Goal: Information Seeking & Learning: Learn about a topic

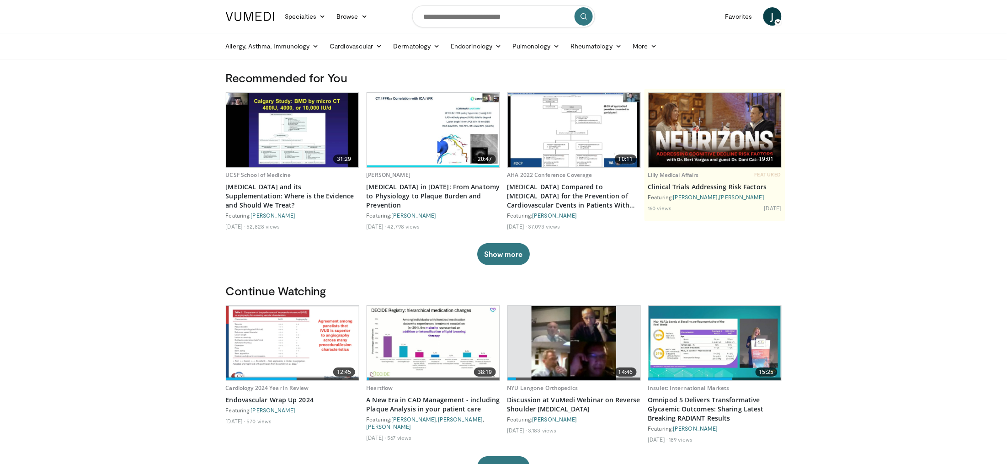
click at [775, 22] on icon at bounding box center [778, 22] width 6 height 6
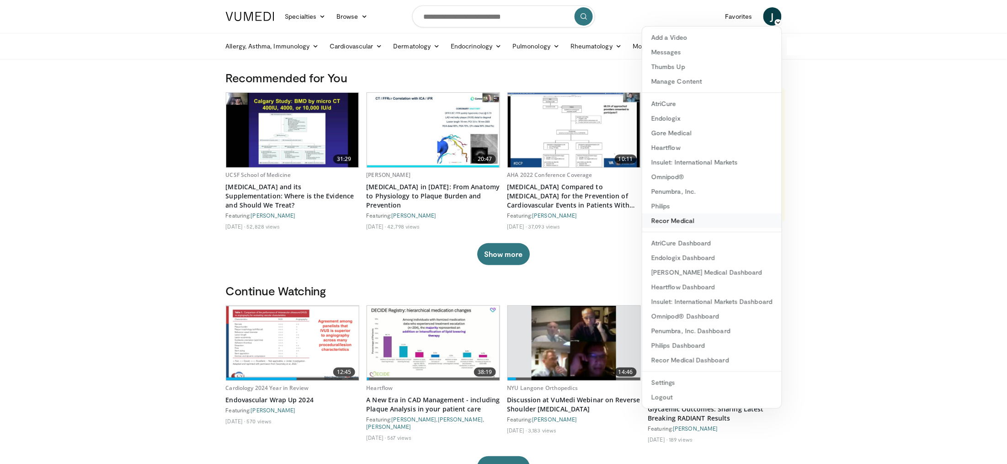
click at [665, 222] on link "Recor Medical" at bounding box center [711, 220] width 139 height 15
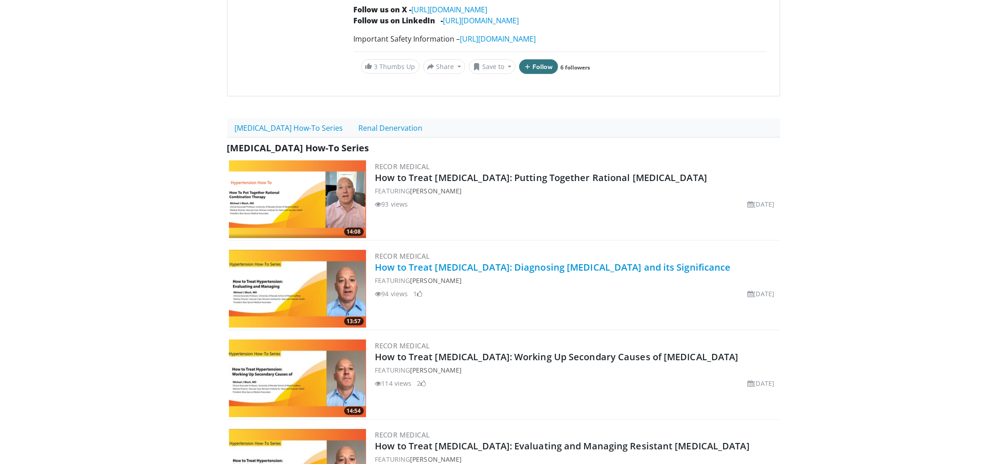
scroll to position [165, 0]
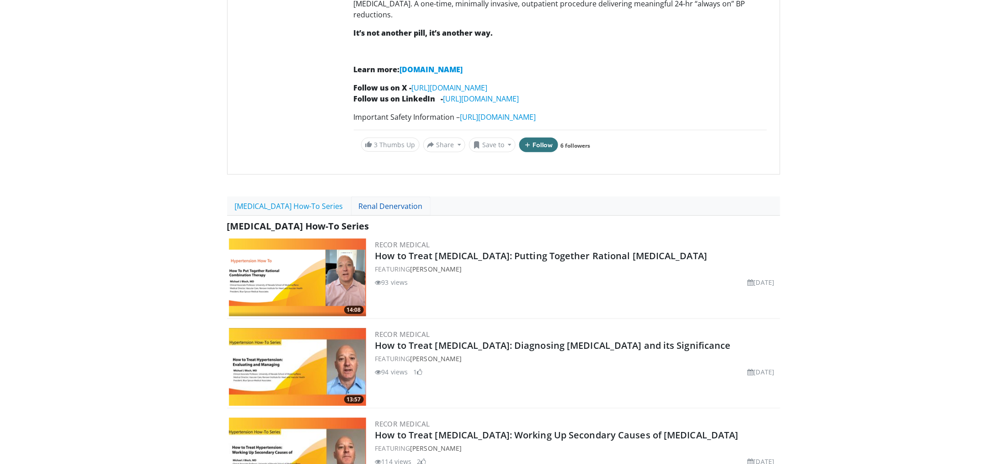
click at [382, 197] on link "Renal Denervation" at bounding box center [391, 206] width 80 height 19
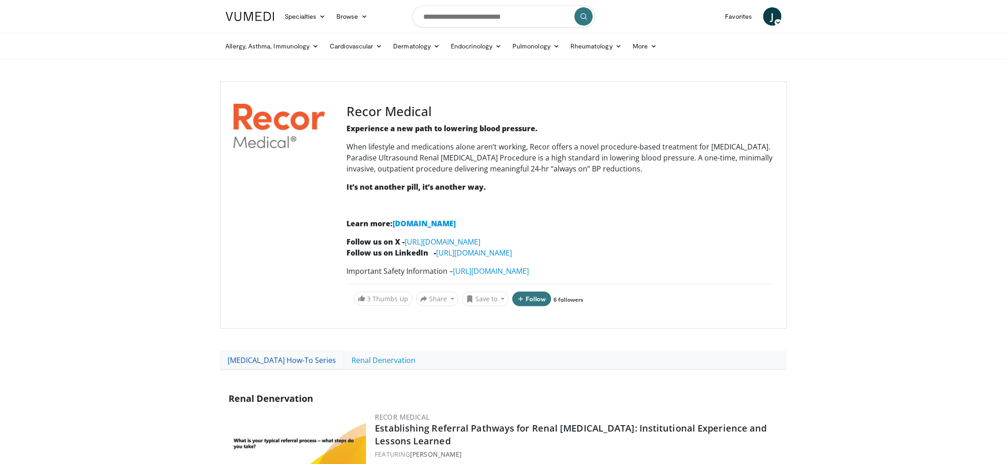
click at [275, 362] on link "[MEDICAL_DATA] How-To Series" at bounding box center [282, 360] width 124 height 19
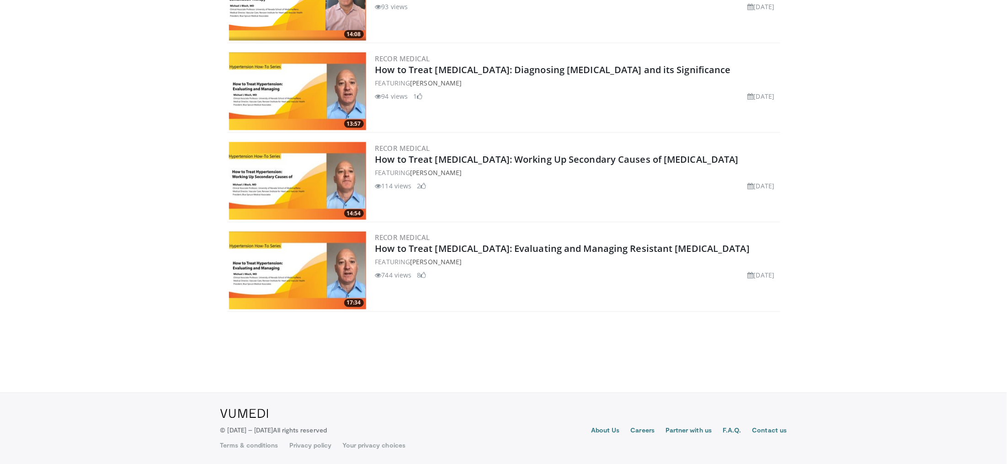
scroll to position [248, 0]
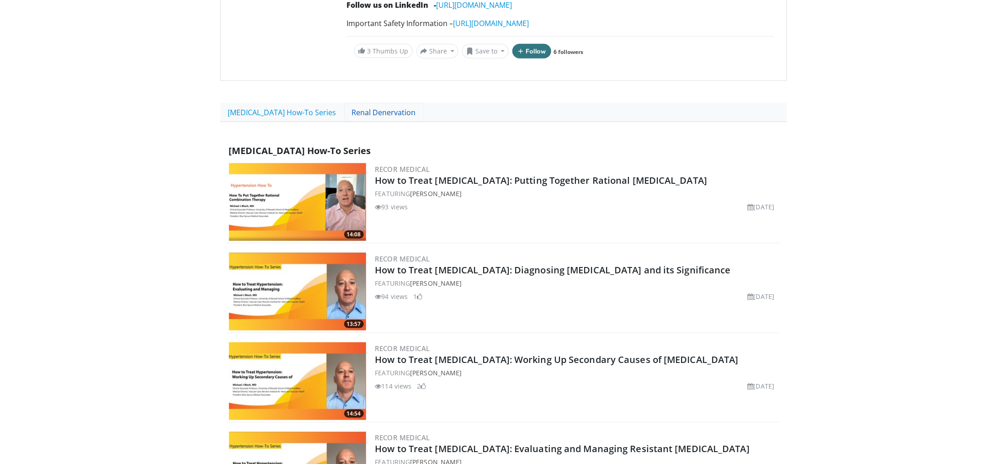
click at [381, 117] on link "Renal Denervation" at bounding box center [384, 112] width 80 height 19
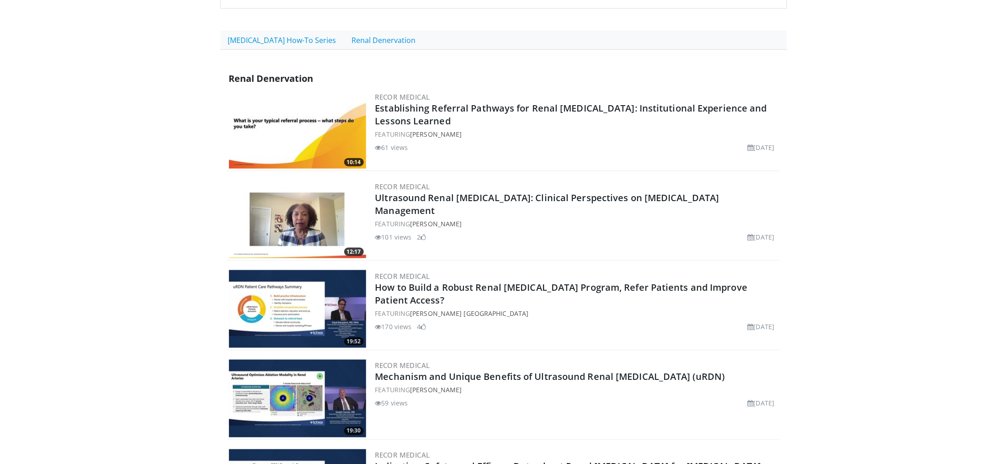
scroll to position [271, 0]
